Goal: Task Accomplishment & Management: Manage account settings

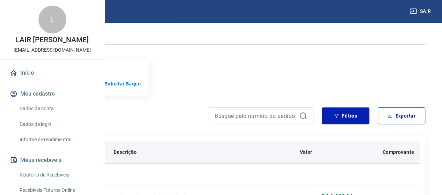
scroll to position [70, 0]
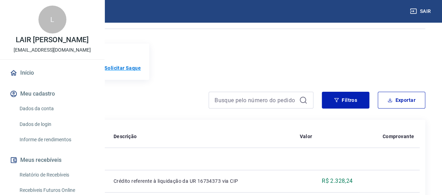
click at [141, 70] on p "Solicitar Saque" at bounding box center [123, 68] width 36 height 7
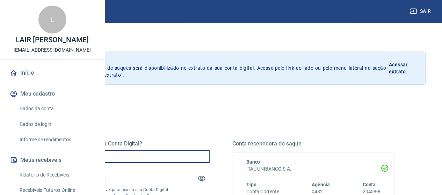
drag, startPoint x: 198, startPoint y: 157, endPoint x: 49, endPoint y: 145, distance: 149.5
click at [48, 146] on div "Sair L LAIR [PERSON_NAME] ASSIS [EMAIL_ADDRESS][DOMAIN_NAME] Início Meu cadastr…" at bounding box center [221, 97] width 442 height 195
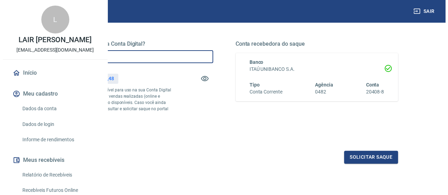
scroll to position [140, 0]
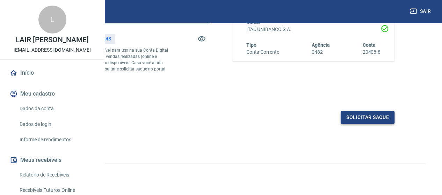
type input "R$ 3.190,00"
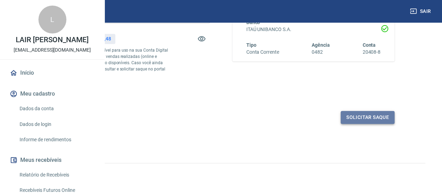
click at [357, 124] on button "Solicitar saque" at bounding box center [368, 117] width 54 height 13
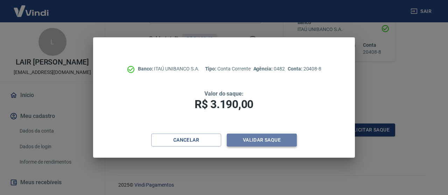
click at [270, 139] on button "Validar saque" at bounding box center [262, 140] width 70 height 13
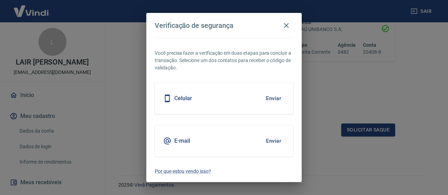
click at [208, 98] on div "Celular Enviar" at bounding box center [224, 98] width 138 height 31
drag, startPoint x: 264, startPoint y: 97, endPoint x: 276, endPoint y: 100, distance: 11.8
click at [273, 99] on button "Enviar" at bounding box center [273, 98] width 23 height 15
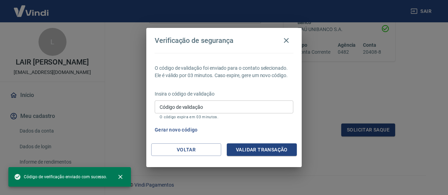
click at [276, 93] on p "Insira o código de validação" at bounding box center [224, 94] width 138 height 7
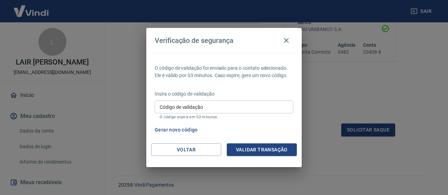
click at [218, 107] on input "Código de validação" at bounding box center [224, 107] width 138 height 13
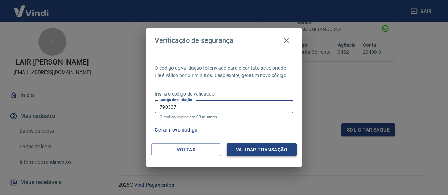
type input "790337"
click at [271, 147] on button "Validar transação" at bounding box center [262, 150] width 70 height 13
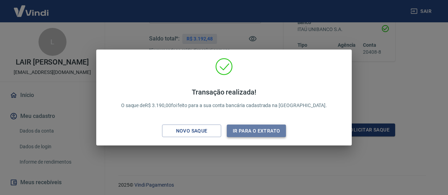
click at [244, 135] on button "Ir para o extrato" at bounding box center [256, 131] width 59 height 13
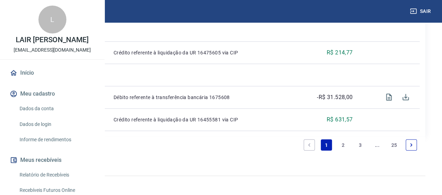
scroll to position [720, 0]
